Goal: Subscribe to service/newsletter

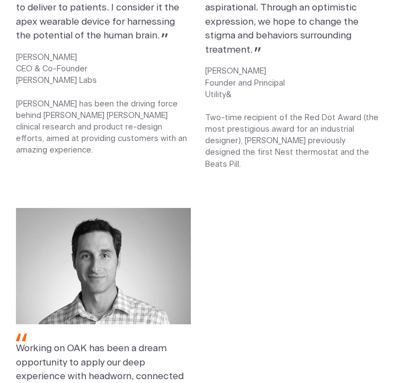
scroll to position [1662, 0]
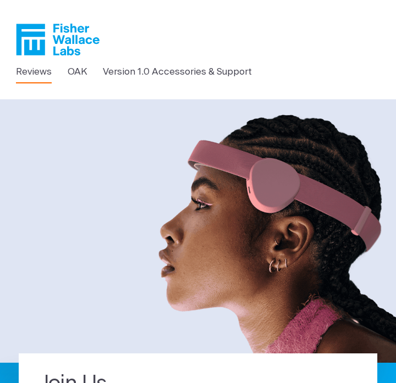
click at [44, 76] on link "Reviews" at bounding box center [34, 72] width 36 height 14
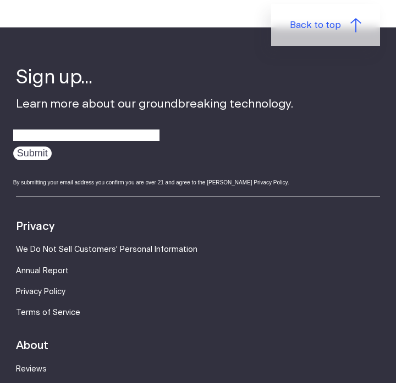
scroll to position [1280, 0]
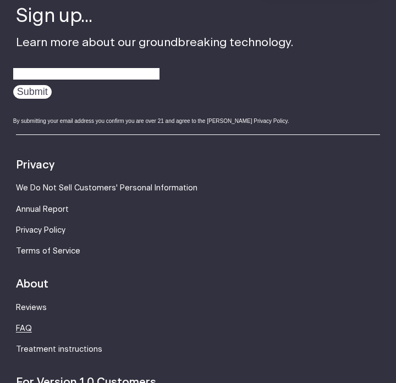
click at [25, 325] on link "FAQ" at bounding box center [24, 329] width 16 height 8
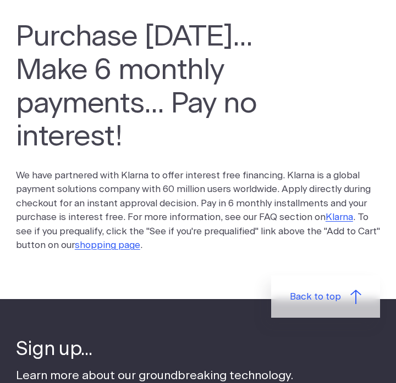
scroll to position [86, 0]
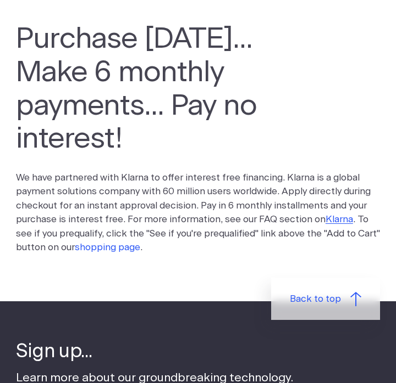
click at [120, 243] on link "shopping page" at bounding box center [107, 247] width 65 height 9
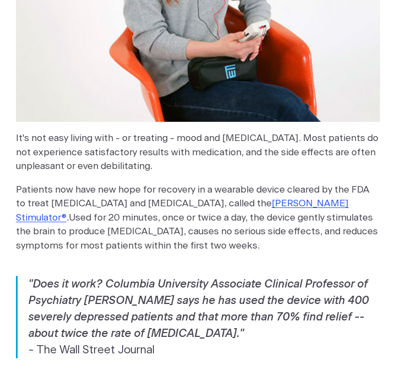
scroll to position [509, 0]
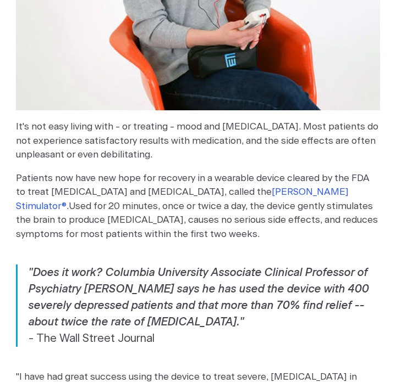
click at [269, 187] on link "[PERSON_NAME] Stimulator®" at bounding box center [182, 199] width 332 height 24
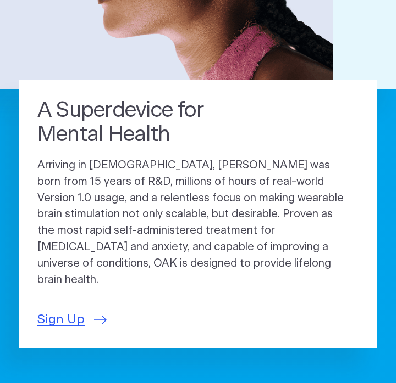
scroll to position [274, 2]
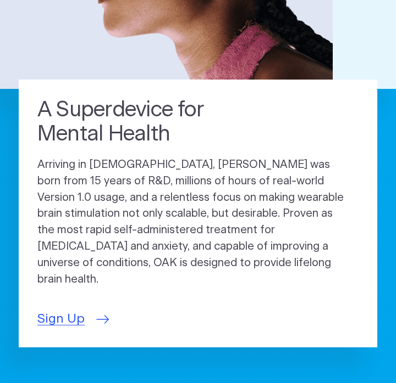
click at [59, 310] on span "Sign Up" at bounding box center [60, 319] width 47 height 19
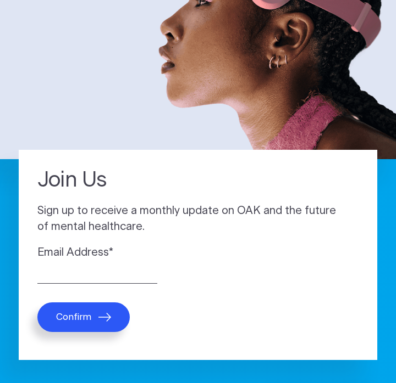
scroll to position [218, 0]
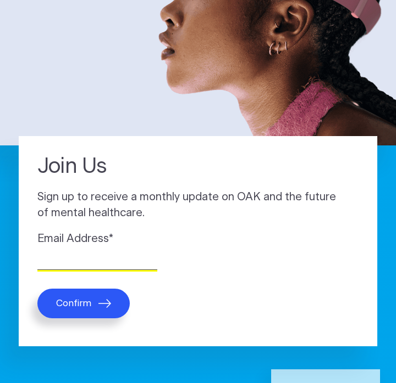
click at [66, 255] on input "Email Address *" at bounding box center [97, 261] width 120 height 17
type input "briaakates@gmail.com"
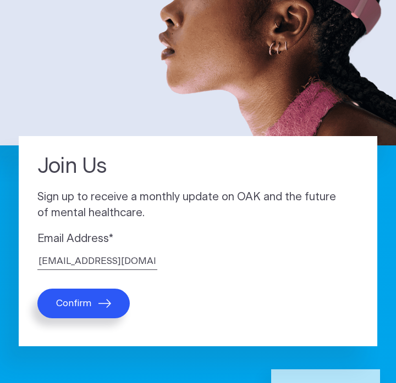
click at [62, 305] on span "Confirm" at bounding box center [73, 303] width 35 height 11
